Goal: Task Accomplishment & Management: Use online tool/utility

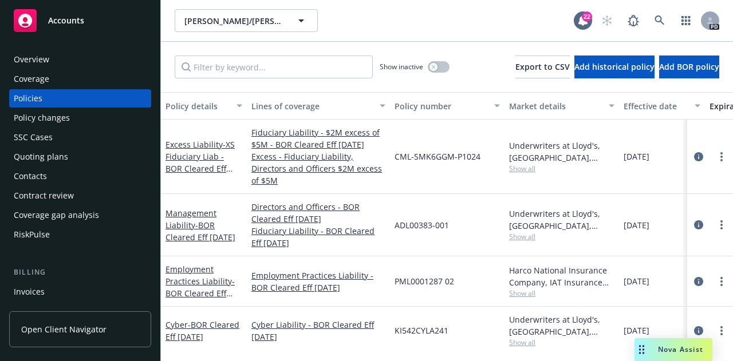
click at [34, 177] on div "Contacts" at bounding box center [30, 176] width 33 height 18
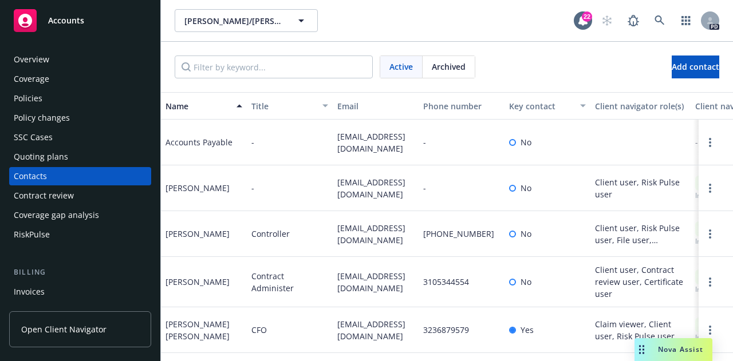
click at [47, 192] on div "Contract review" at bounding box center [44, 196] width 60 height 18
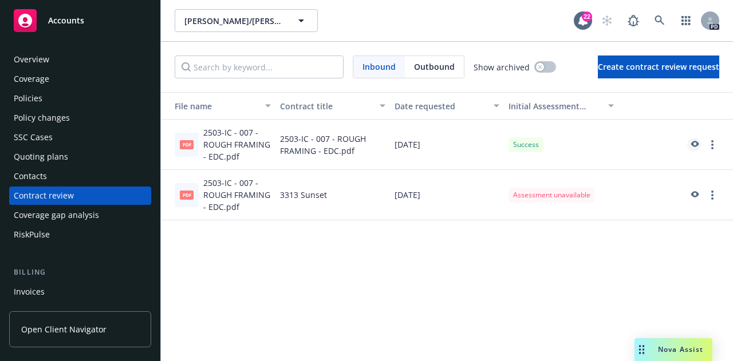
click at [697, 144] on icon "preview" at bounding box center [694, 145] width 10 height 8
